Goal: Information Seeking & Learning: Learn about a topic

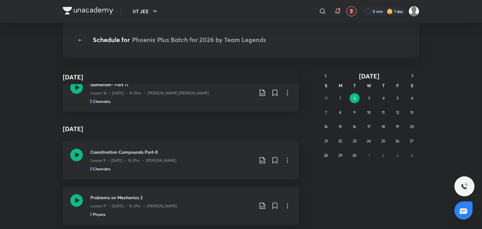
scroll to position [1646, 0]
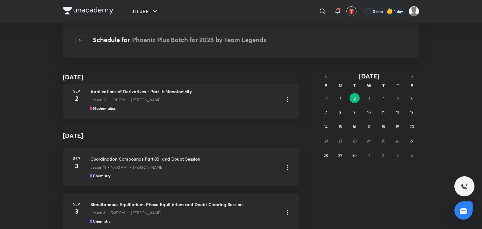
click at [326, 72] on button "button" at bounding box center [326, 76] width 14 height 8
click at [325, 74] on icon "button" at bounding box center [326, 76] width 6 height 6
click at [380, 99] on button "3" at bounding box center [383, 98] width 10 height 10
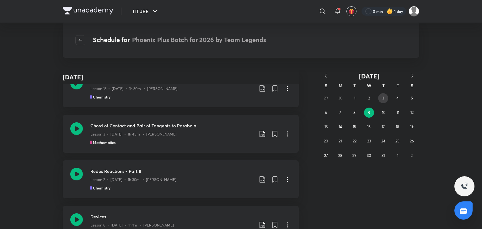
scroll to position [790, 0]
click at [73, 126] on icon at bounding box center [76, 127] width 13 height 13
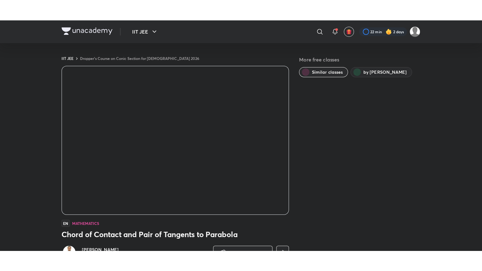
scroll to position [200, 0]
